Goal: Task Accomplishment & Management: Manage account settings

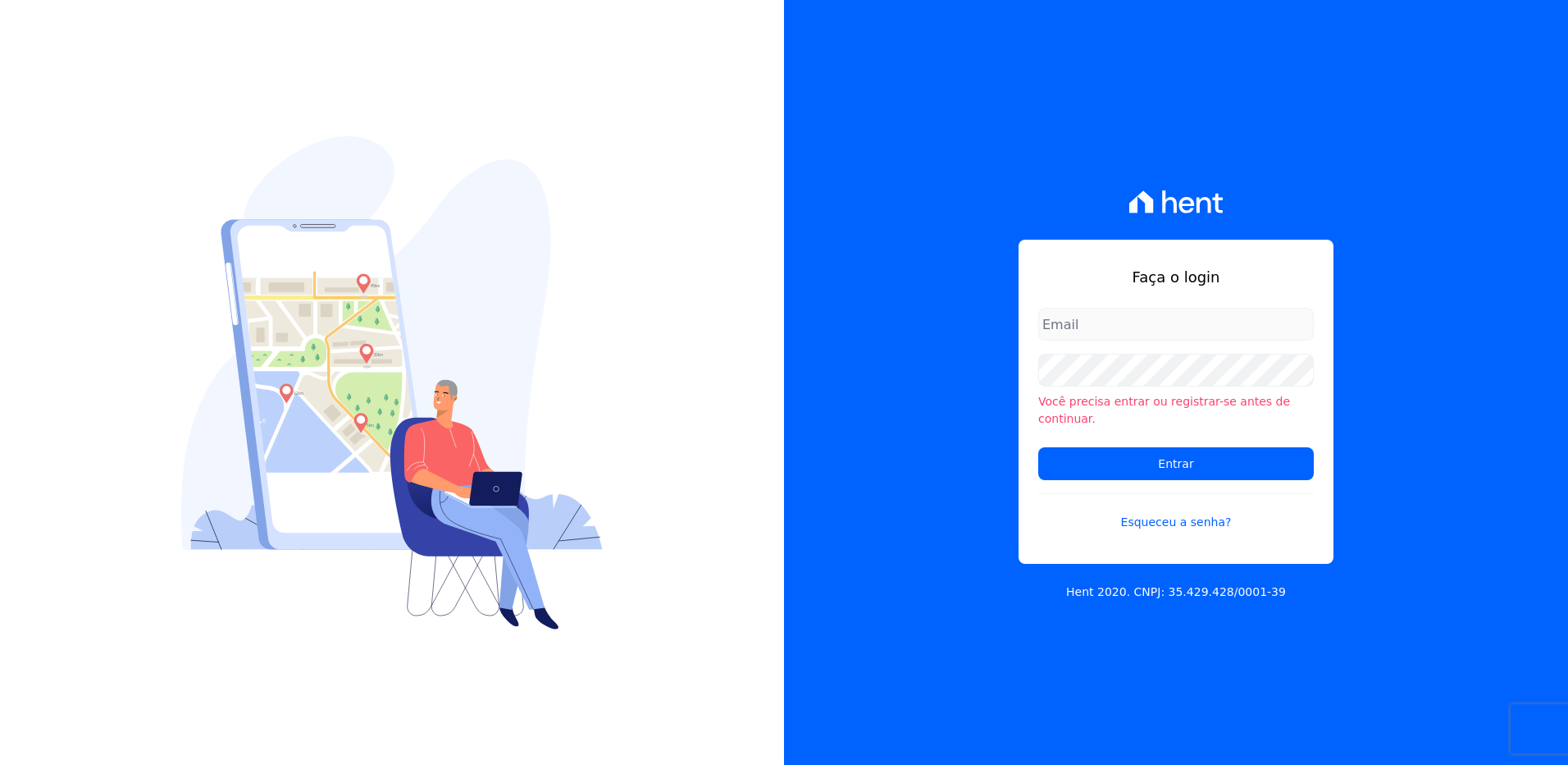
click at [1068, 328] on input "email" at bounding box center [1176, 324] width 276 height 33
type input "monica.kurose@e-arke.com"
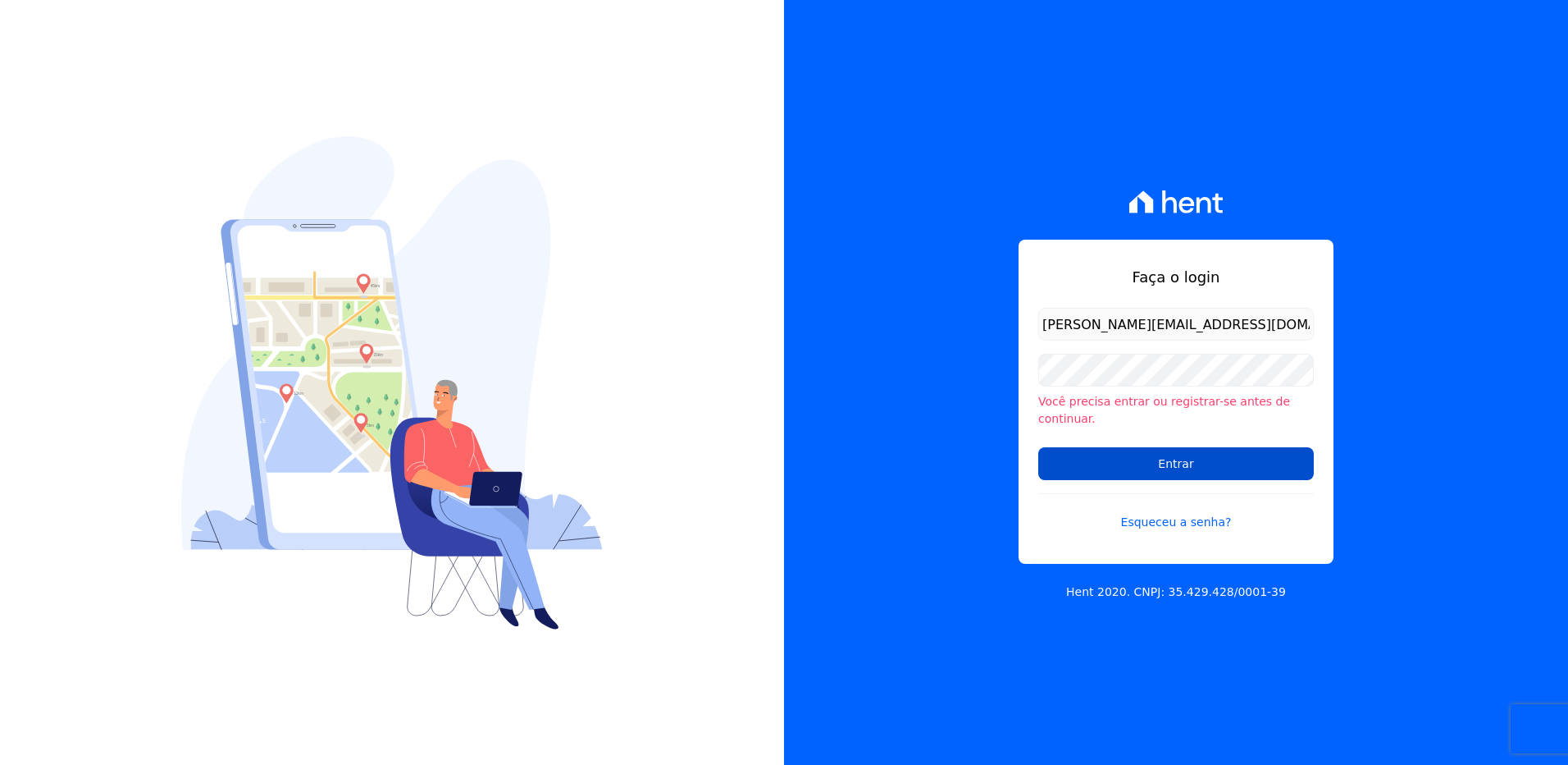
click at [1106, 458] on input "Entrar" at bounding box center [1176, 463] width 276 height 33
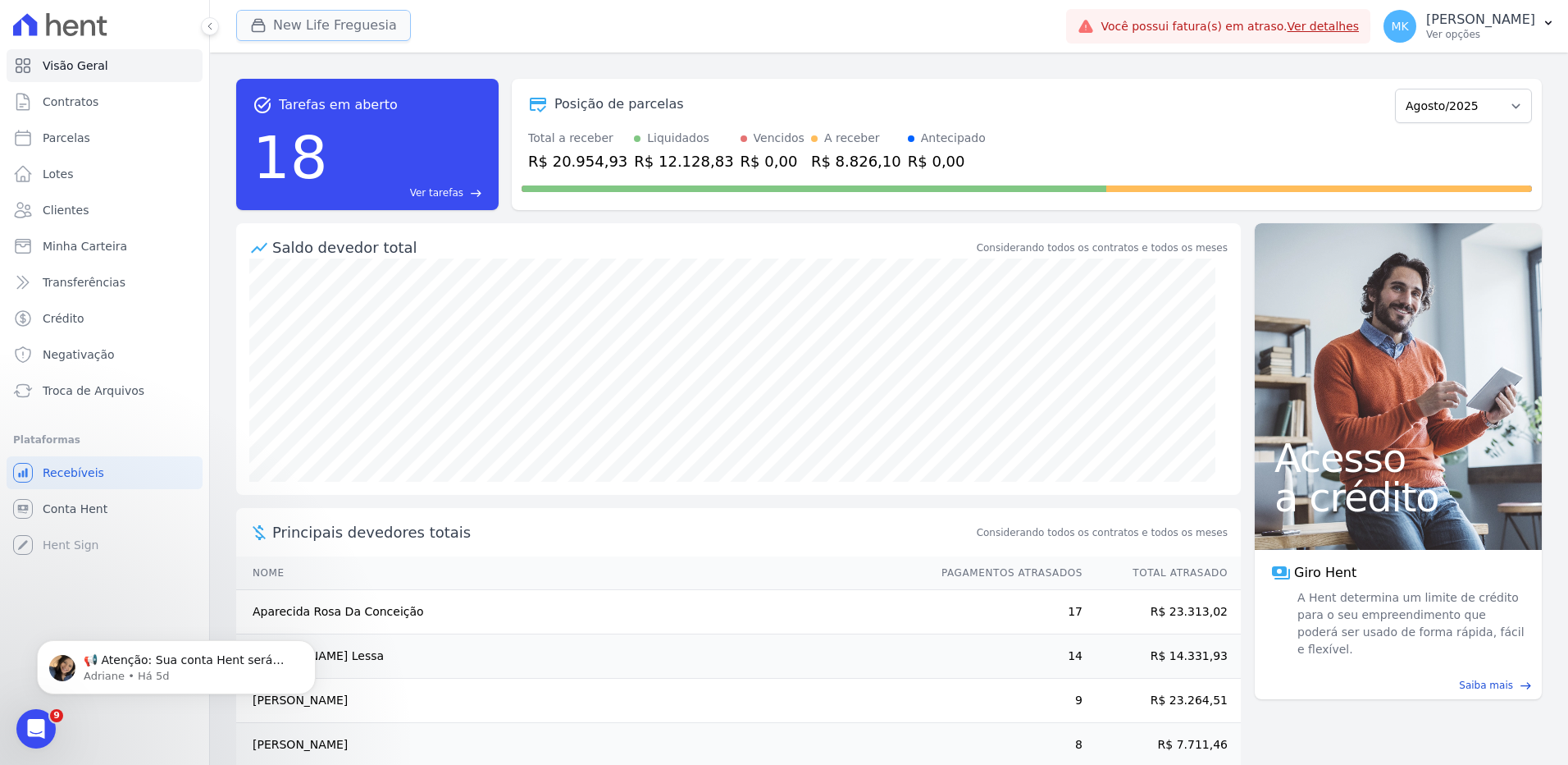
click at [313, 29] on button "New Life Freguesia" at bounding box center [324, 25] width 175 height 31
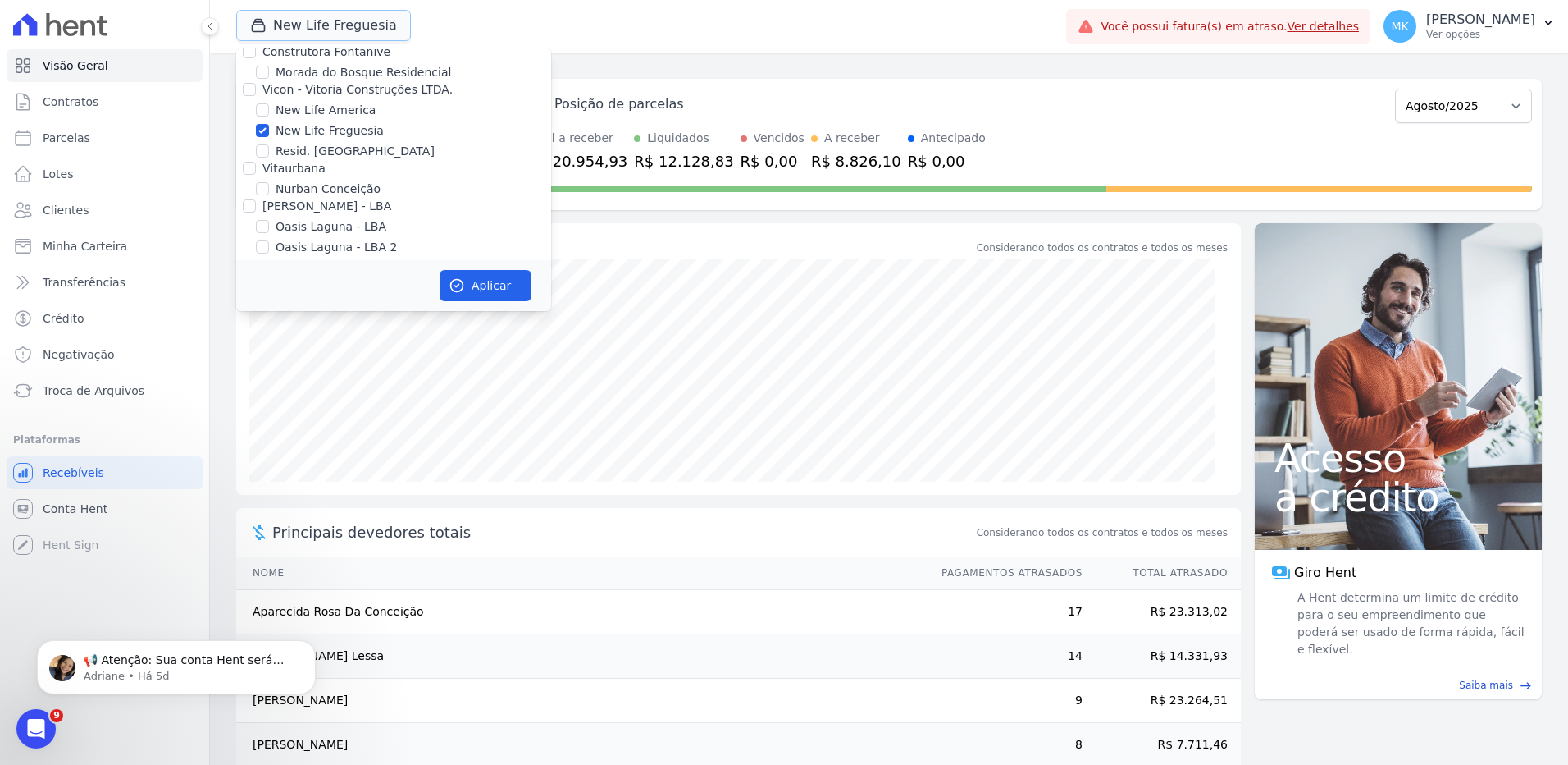
scroll to position [6454, 0]
click at [264, 210] on input "New Life Freguesia" at bounding box center [262, 217] width 13 height 13
checkbox input "false"
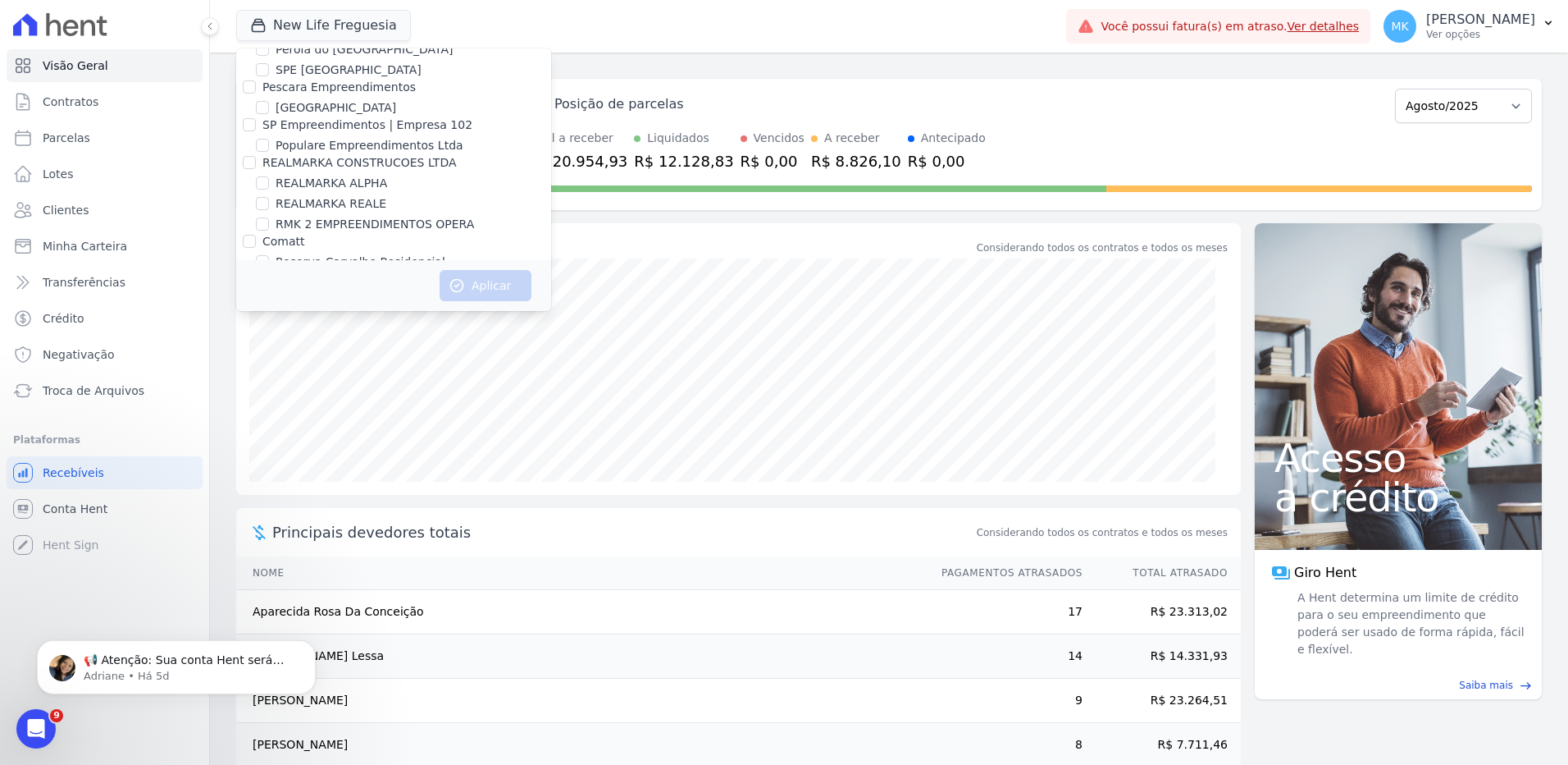
scroll to position [7352, 0]
click at [241, 275] on div "Reserva Vale dos Ipes Empreendimento" at bounding box center [394, 284] width 315 height 17
click at [245, 277] on input "Reserva Vale dos Ipes Empreendimento" at bounding box center [250, 284] width 13 height 13
checkbox input "true"
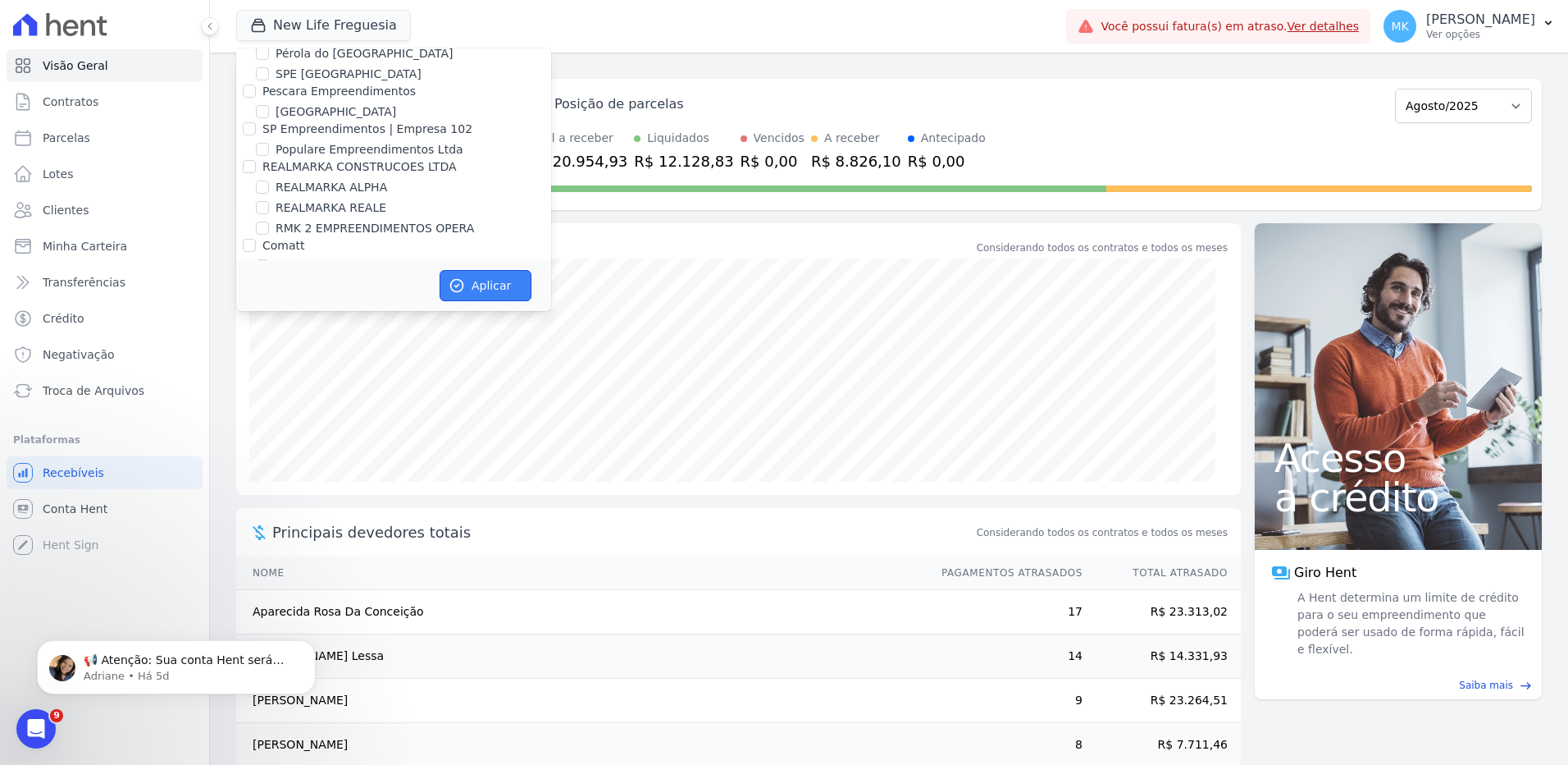
click at [494, 293] on button "Aplicar" at bounding box center [486, 285] width 92 height 31
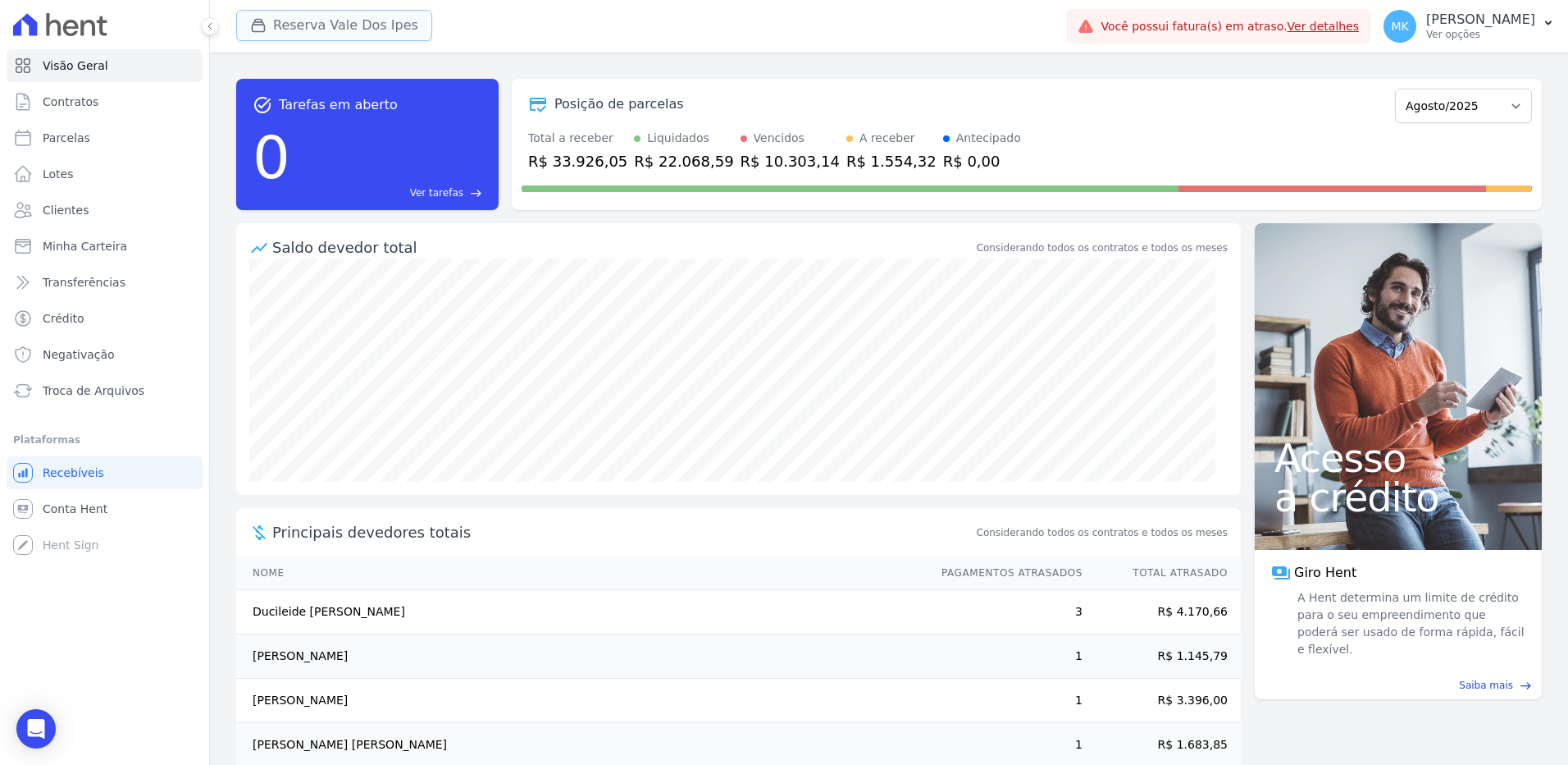
click at [334, 23] on button "Reserva Vale Dos Ipes" at bounding box center [334, 25] width 196 height 31
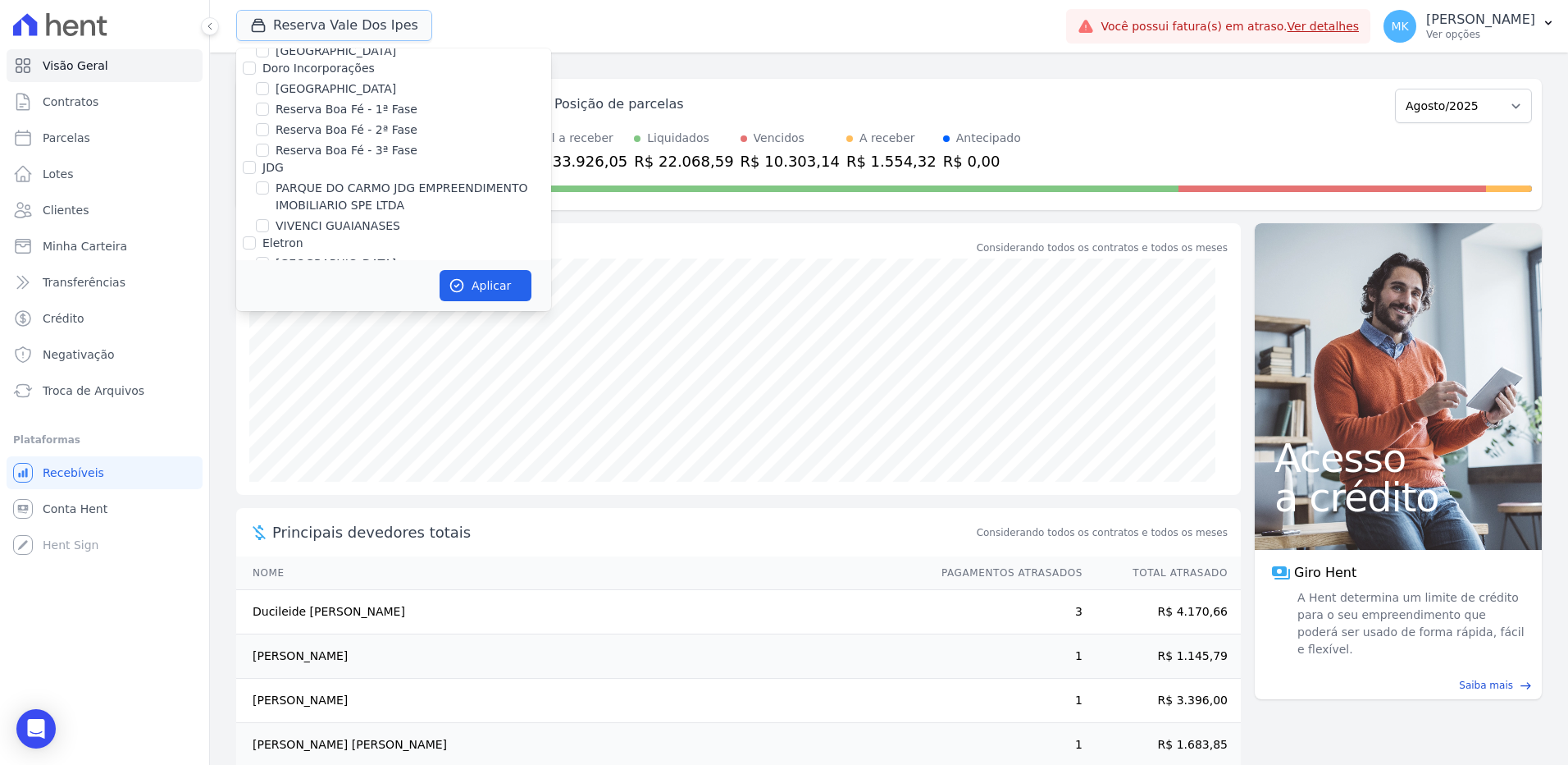
scroll to position [7268, 0]
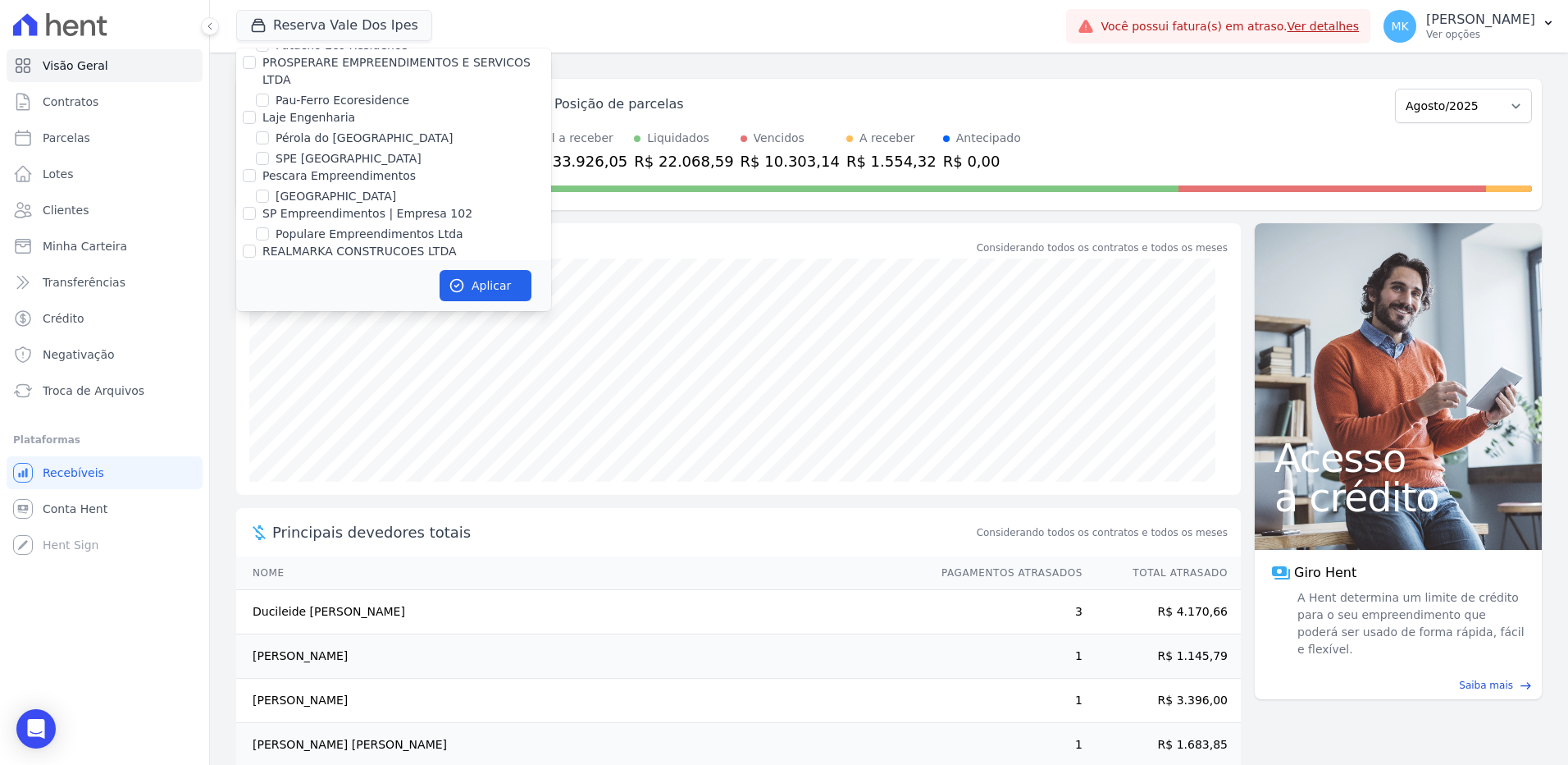
click at [253, 361] on input "Reserva Vale dos Ipes Empreendimento" at bounding box center [250, 368] width 13 height 13
checkbox input "false"
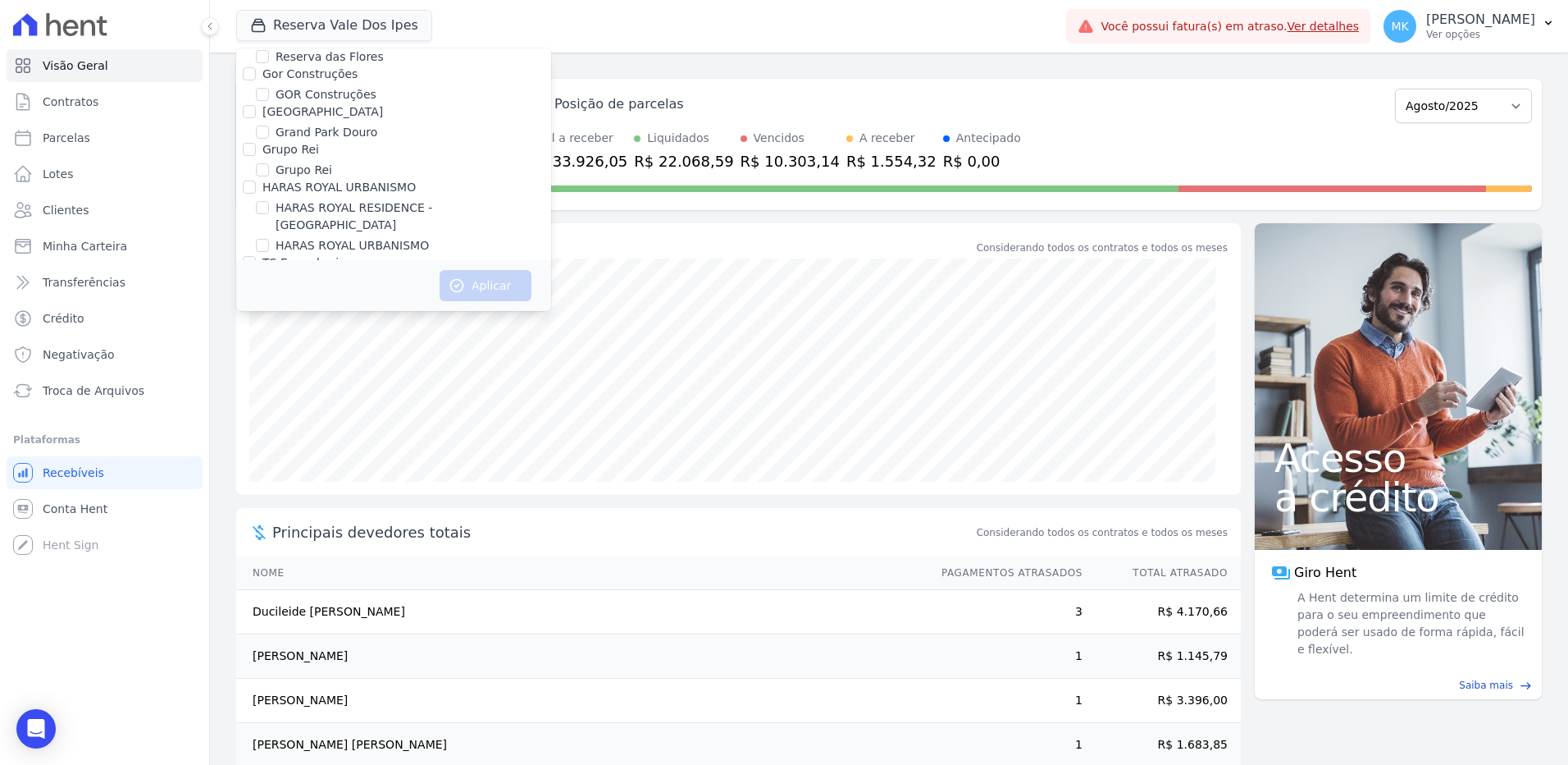
scroll to position [4575, 0]
click at [410, 242] on label "HARAS ROYAL RESIDENCE - [GEOGRAPHIC_DATA]" at bounding box center [413, 259] width 276 height 35
click at [269, 244] on input "HARAS ROYAL RESIDENCE - [GEOGRAPHIC_DATA]" at bounding box center [262, 251] width 13 height 13
checkbox input "true"
click at [479, 278] on button "Aplicar" at bounding box center [486, 285] width 92 height 31
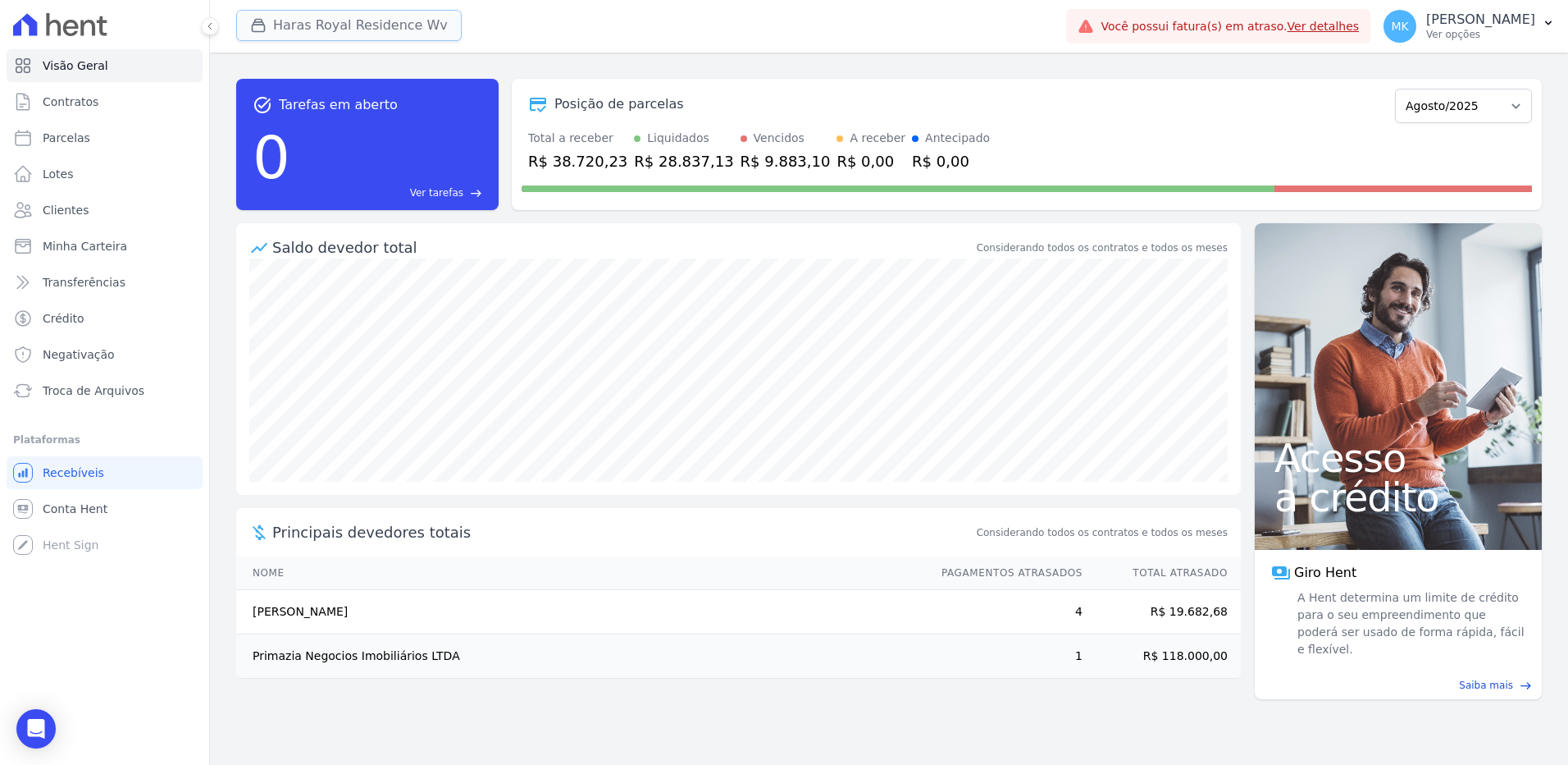
click at [354, 19] on button "Haras Royal Residence Wv" at bounding box center [349, 25] width 226 height 31
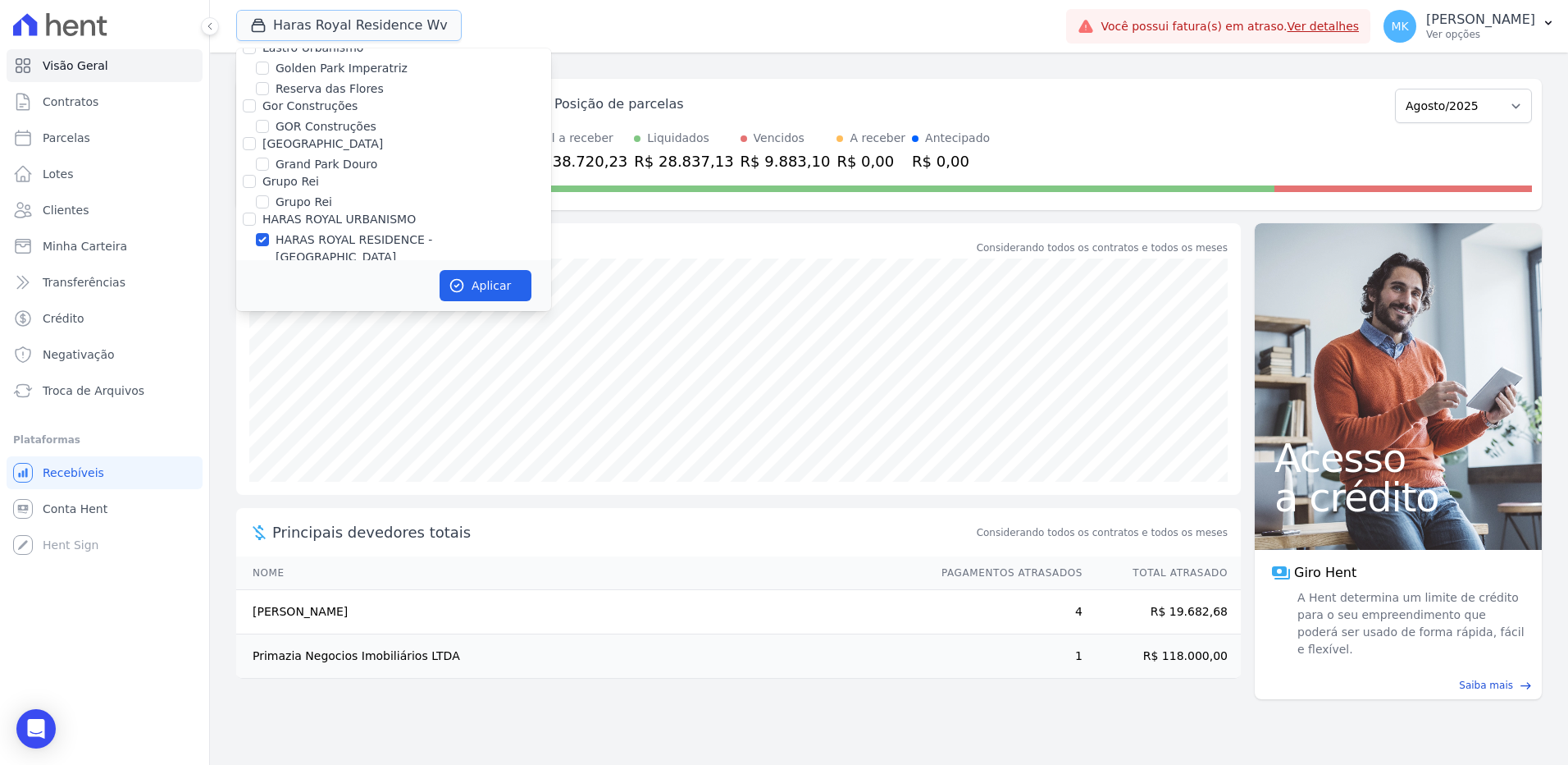
scroll to position [4614, 0]
click at [260, 205] on input "HARAS ROYAL RESIDENCE - [GEOGRAPHIC_DATA]" at bounding box center [262, 211] width 13 height 13
checkbox input "false"
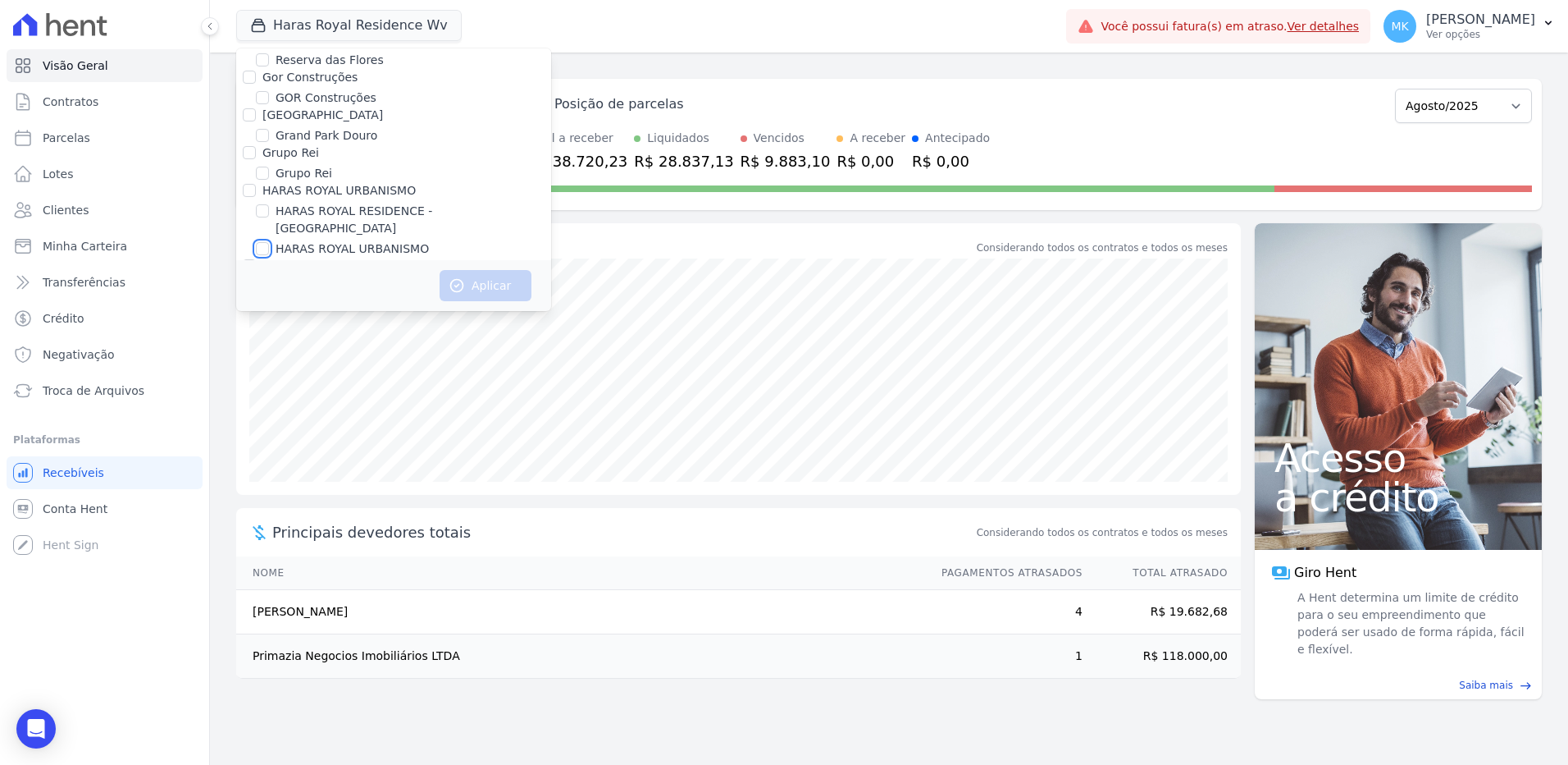
click at [261, 242] on input "HARAS ROYAL URBANISMO" at bounding box center [262, 249] width 13 height 13
checkbox input "true"
click at [470, 283] on button "Aplicar" at bounding box center [486, 285] width 92 height 31
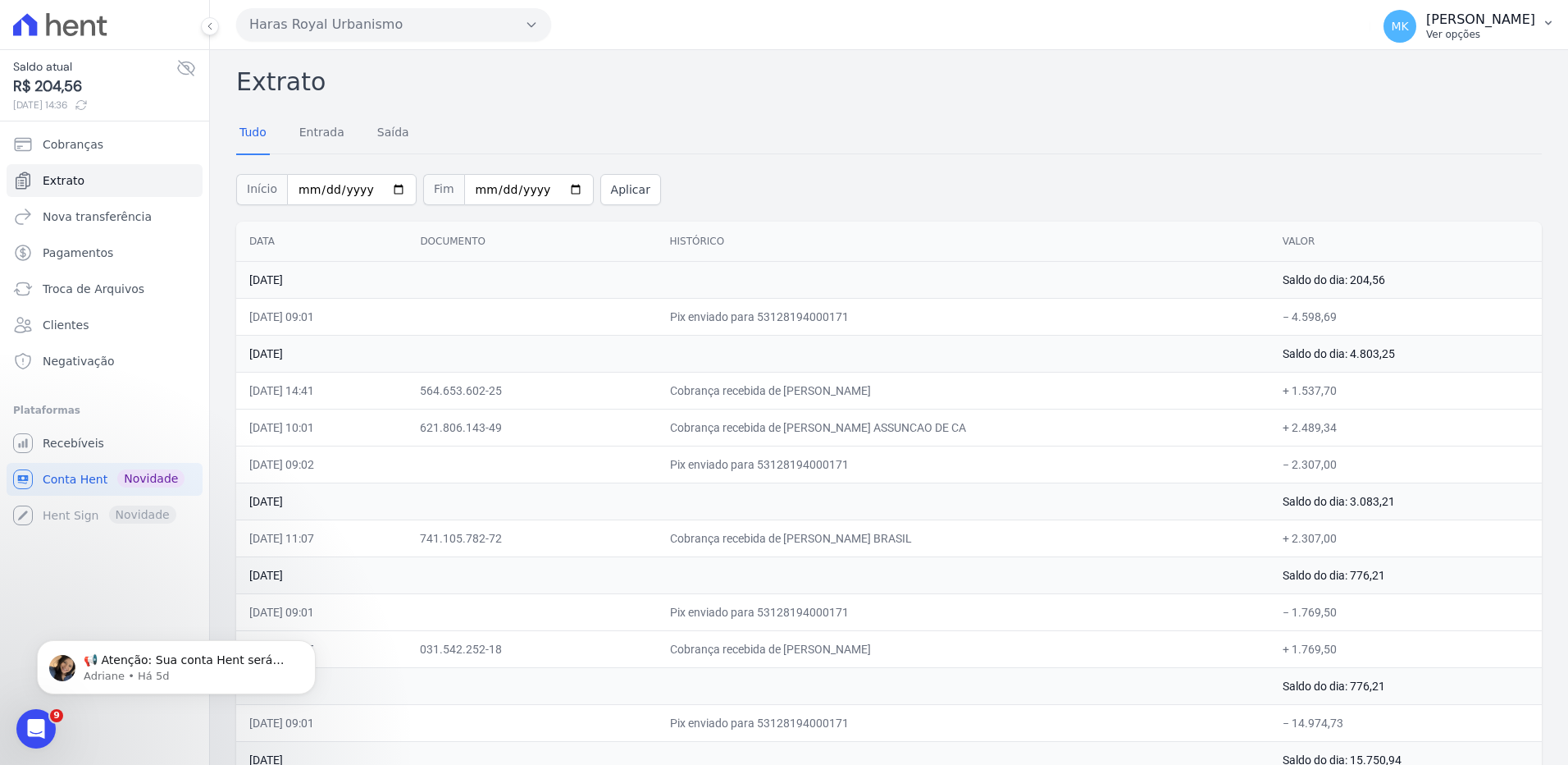
click at [1500, 25] on p "[PERSON_NAME]" at bounding box center [1482, 19] width 110 height 16
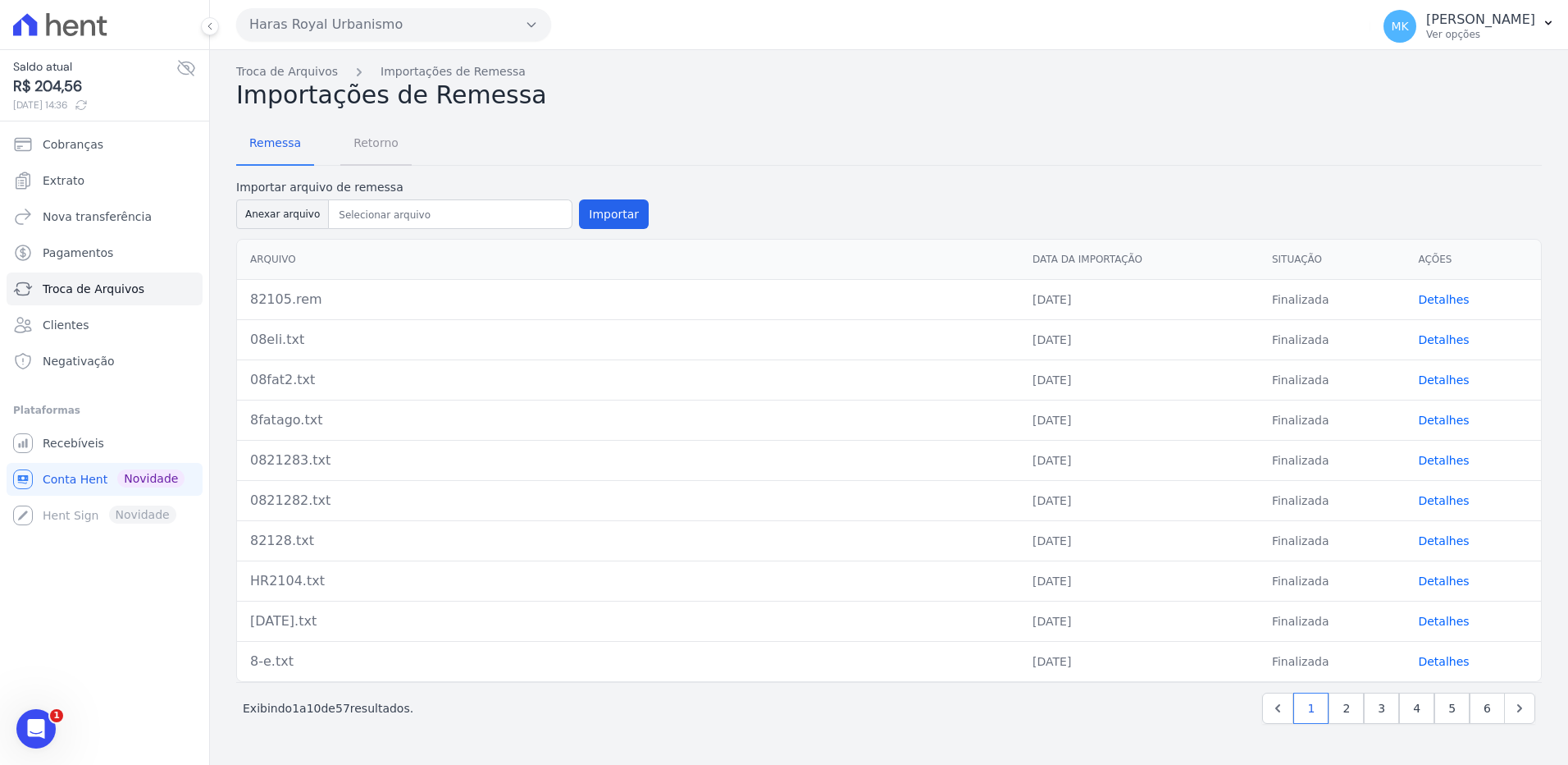
click at [364, 140] on span "Retorno" at bounding box center [376, 142] width 64 height 33
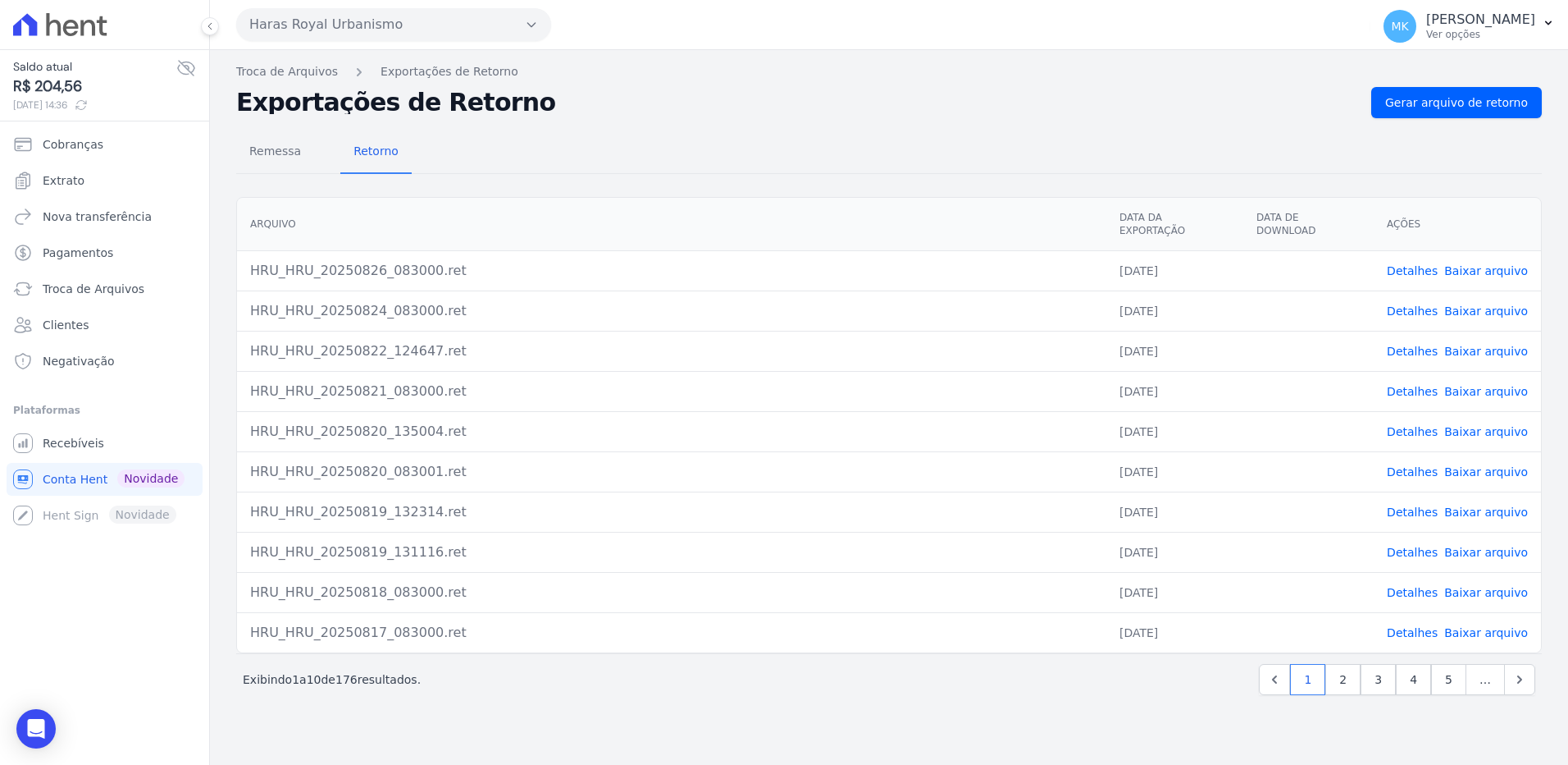
click at [1493, 264] on link "Baixar arquivo" at bounding box center [1485, 271] width 84 height 13
